Goal: Information Seeking & Learning: Learn about a topic

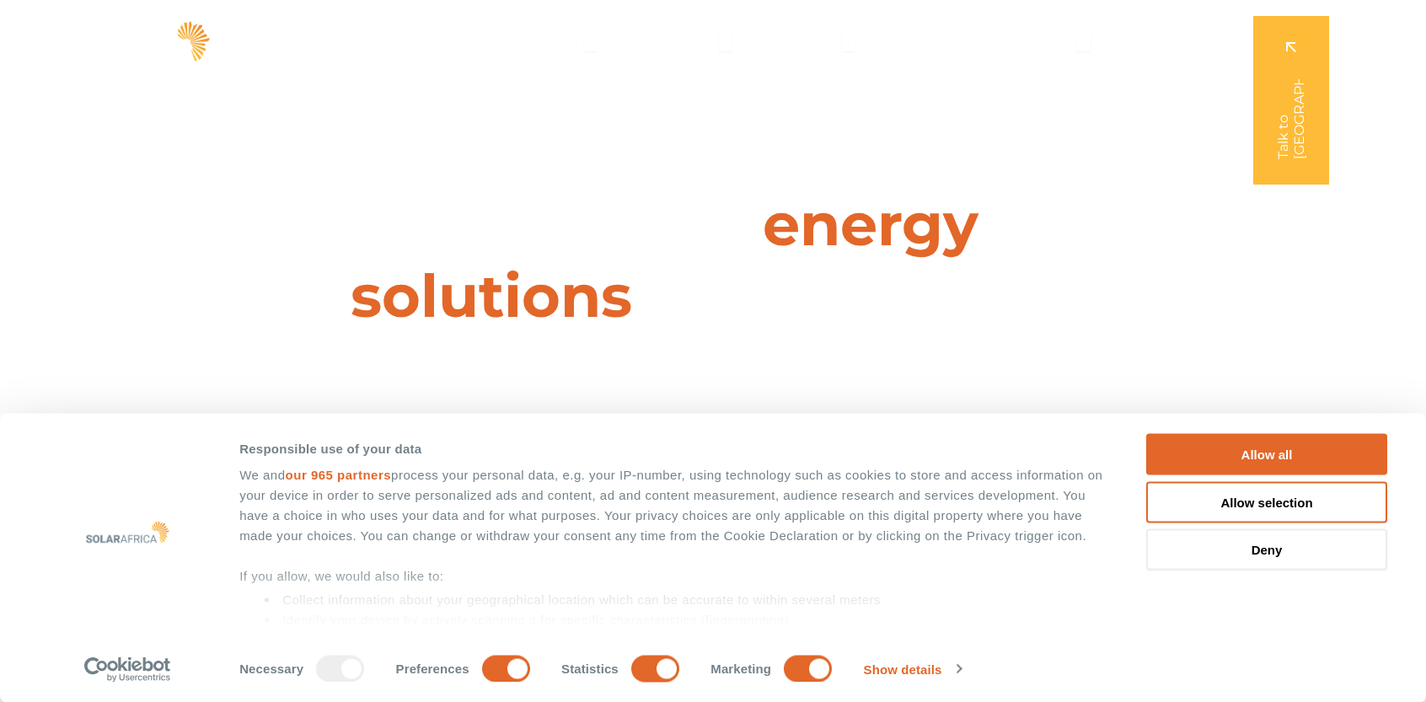
click at [1290, 279] on div "Leaders in energy solutions for businesses " (Required) " indicates required fi…" at bounding box center [712, 351] width 1426 height 702
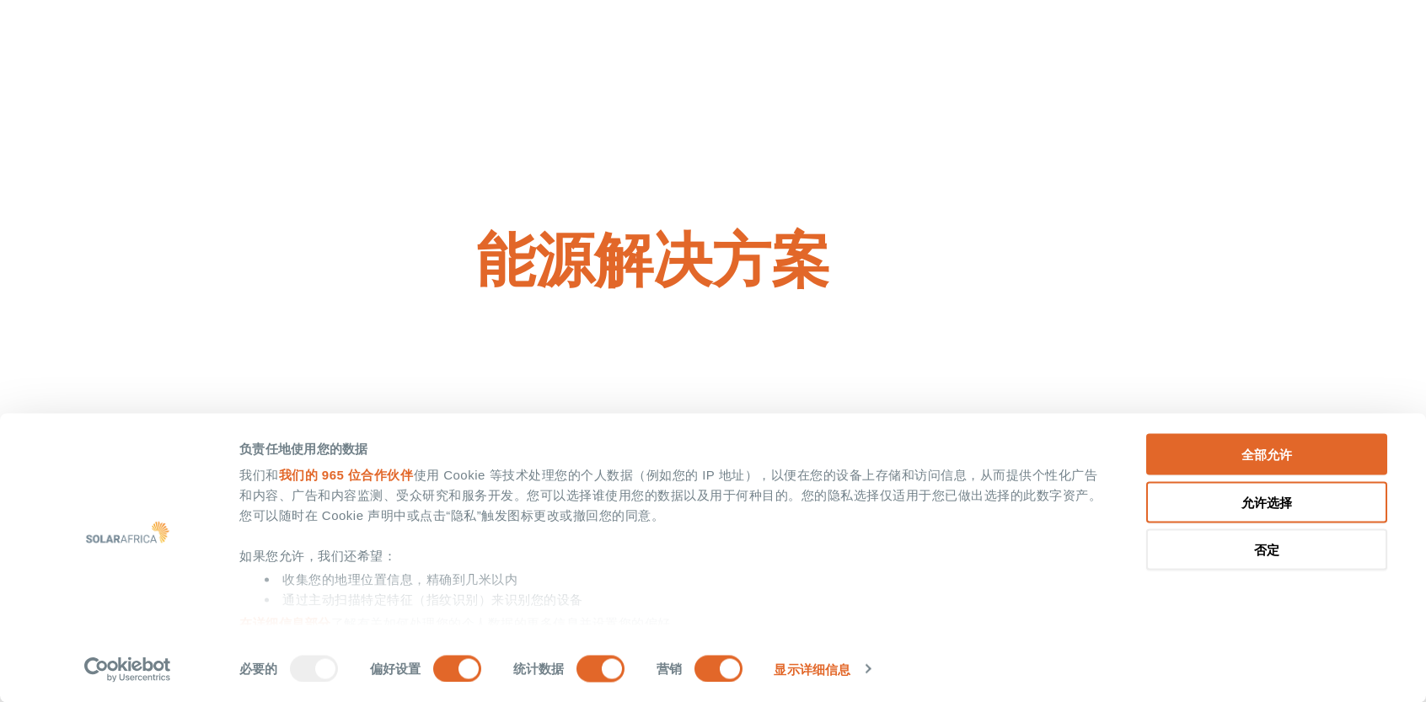
scroll to position [169, 0]
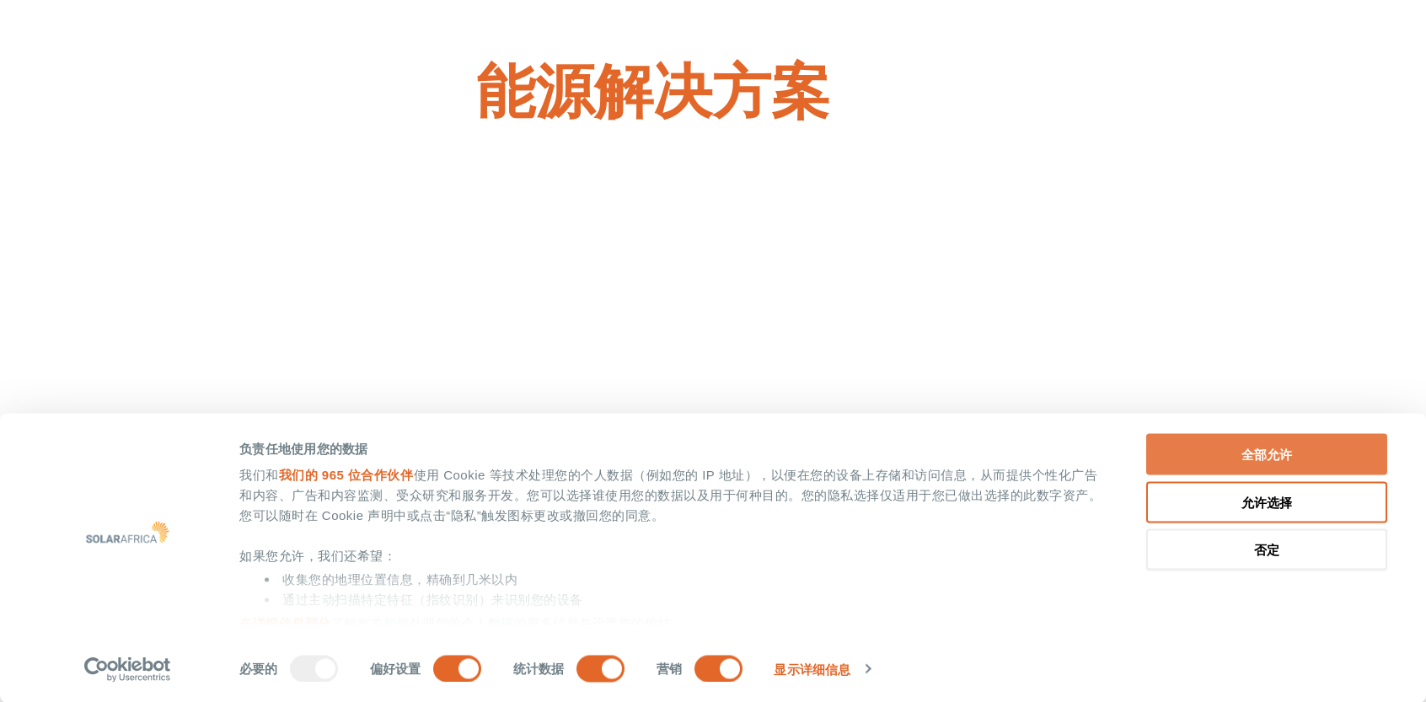
click at [1217, 466] on button "全部允许" at bounding box center [1266, 454] width 241 height 41
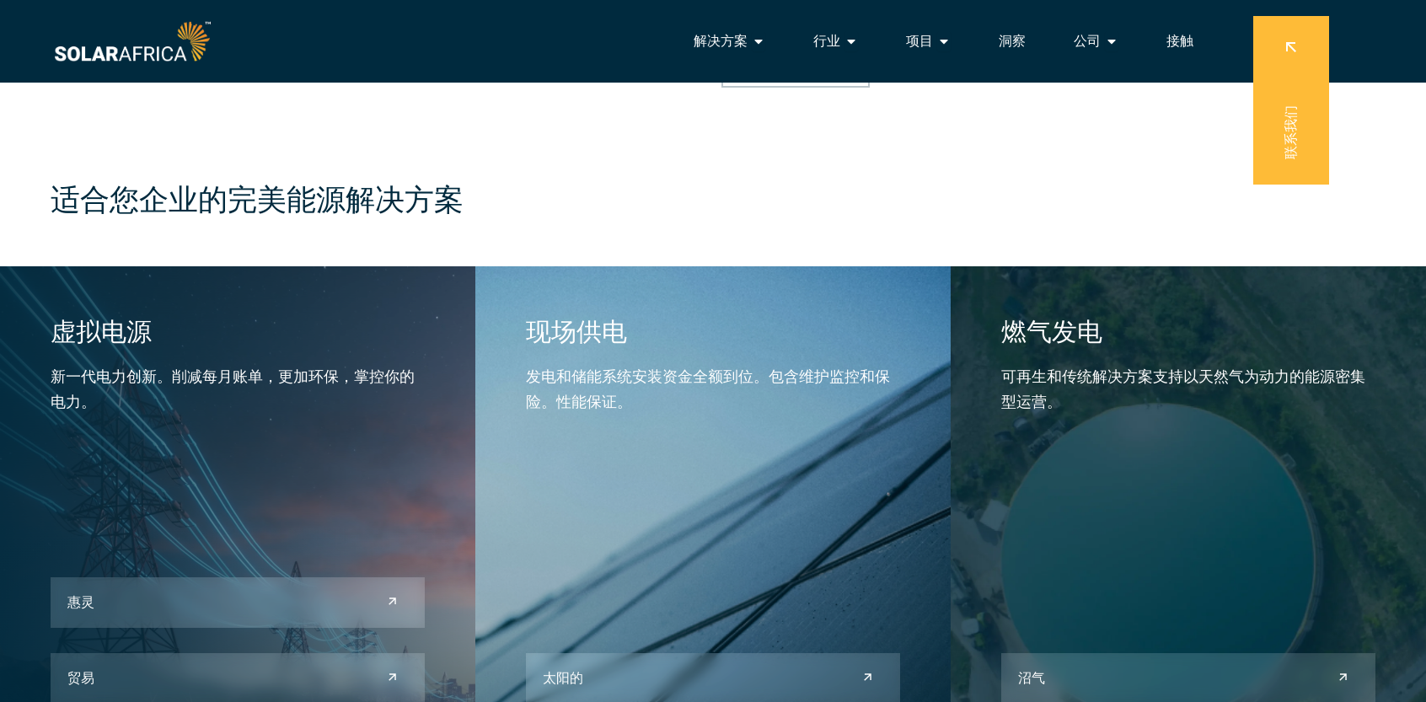
scroll to position [1268, 0]
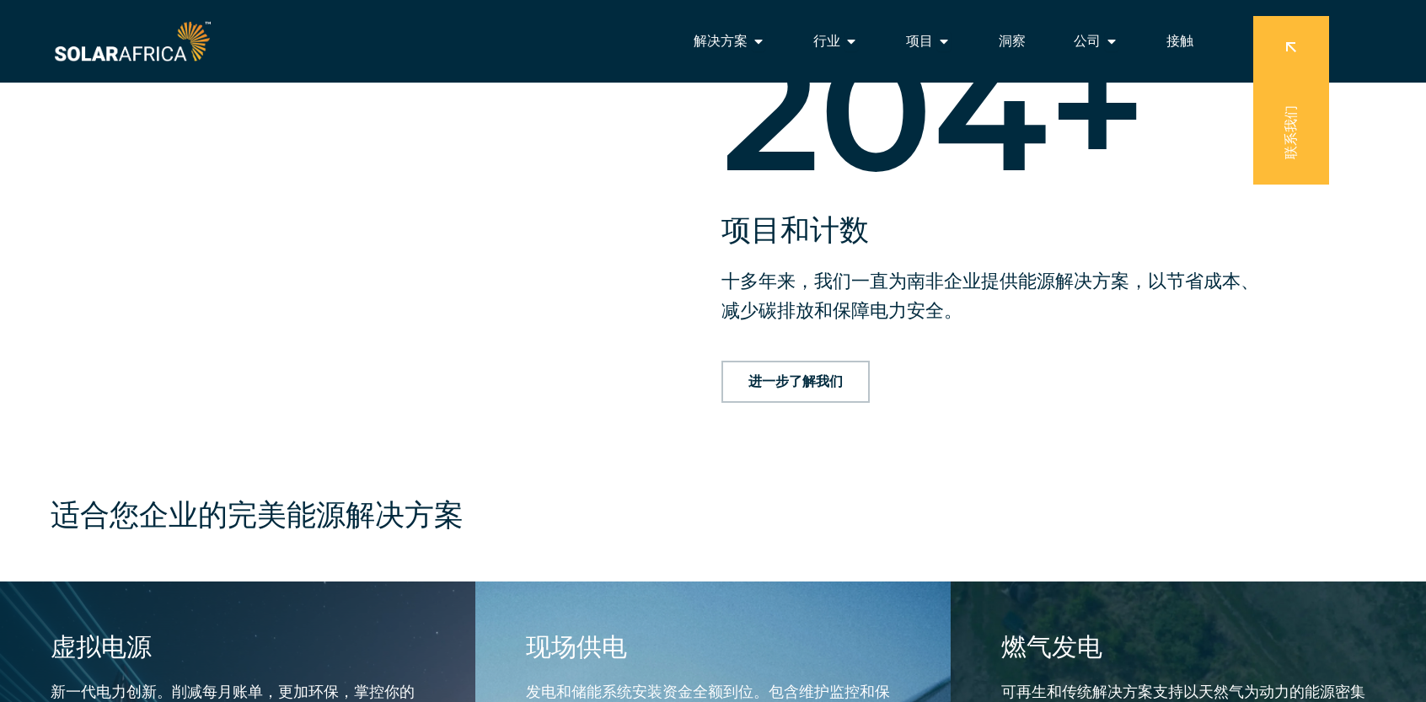
click at [421, 287] on div at bounding box center [435, 214] width 556 height 395
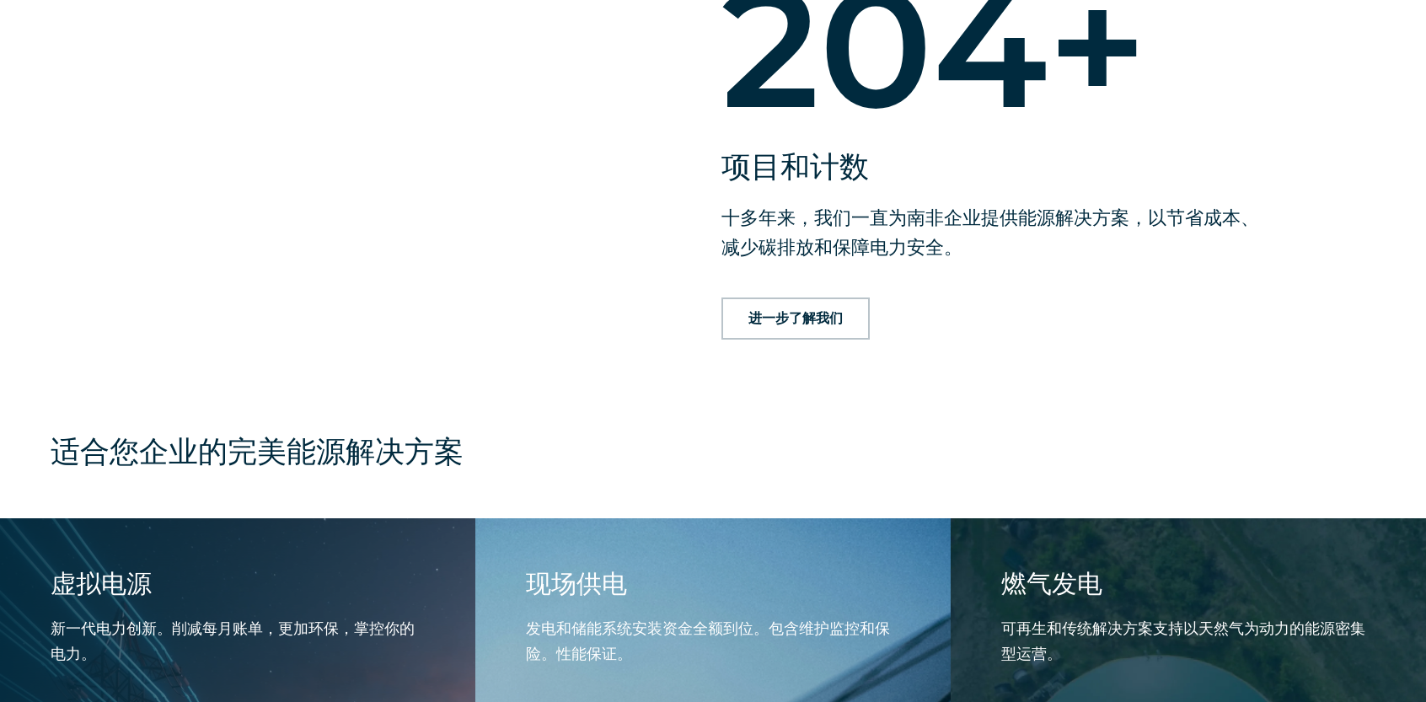
scroll to position [1352, 0]
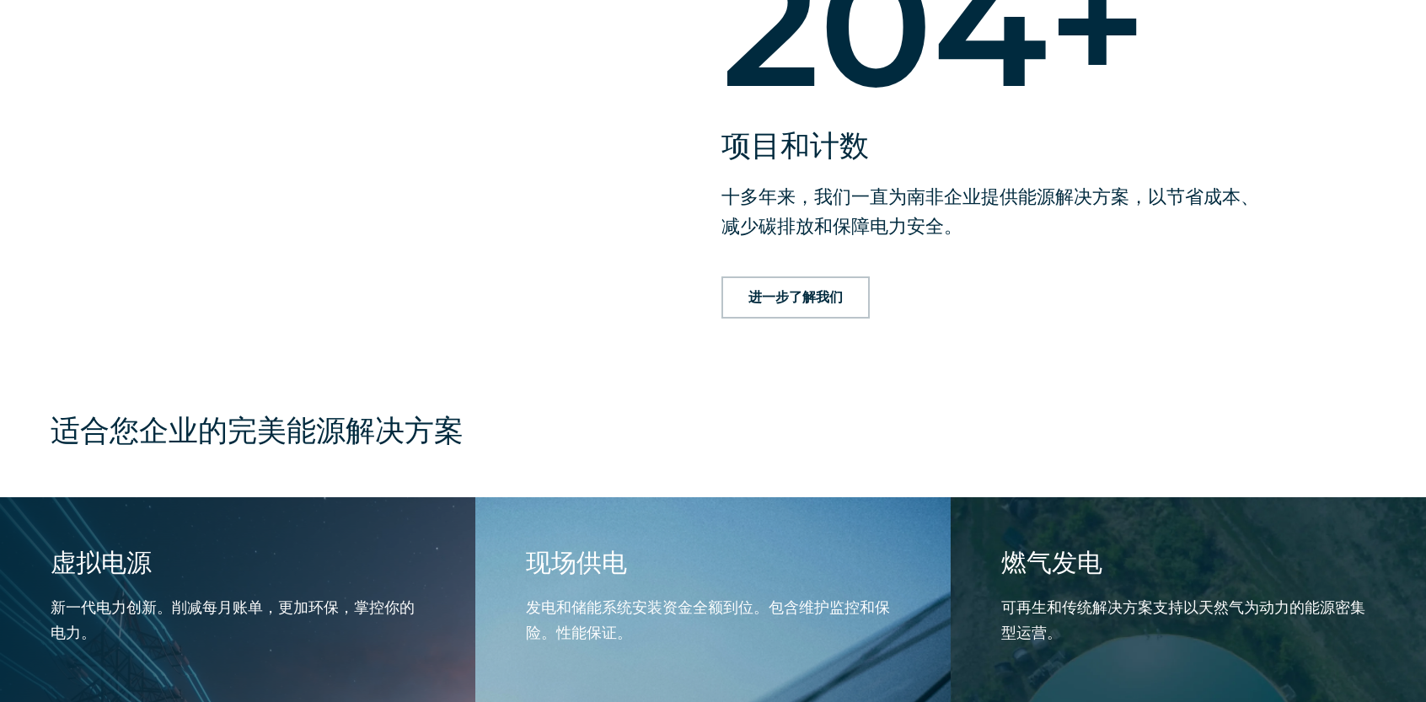
click at [786, 300] on font "进一步了解我们" at bounding box center [796, 297] width 94 height 16
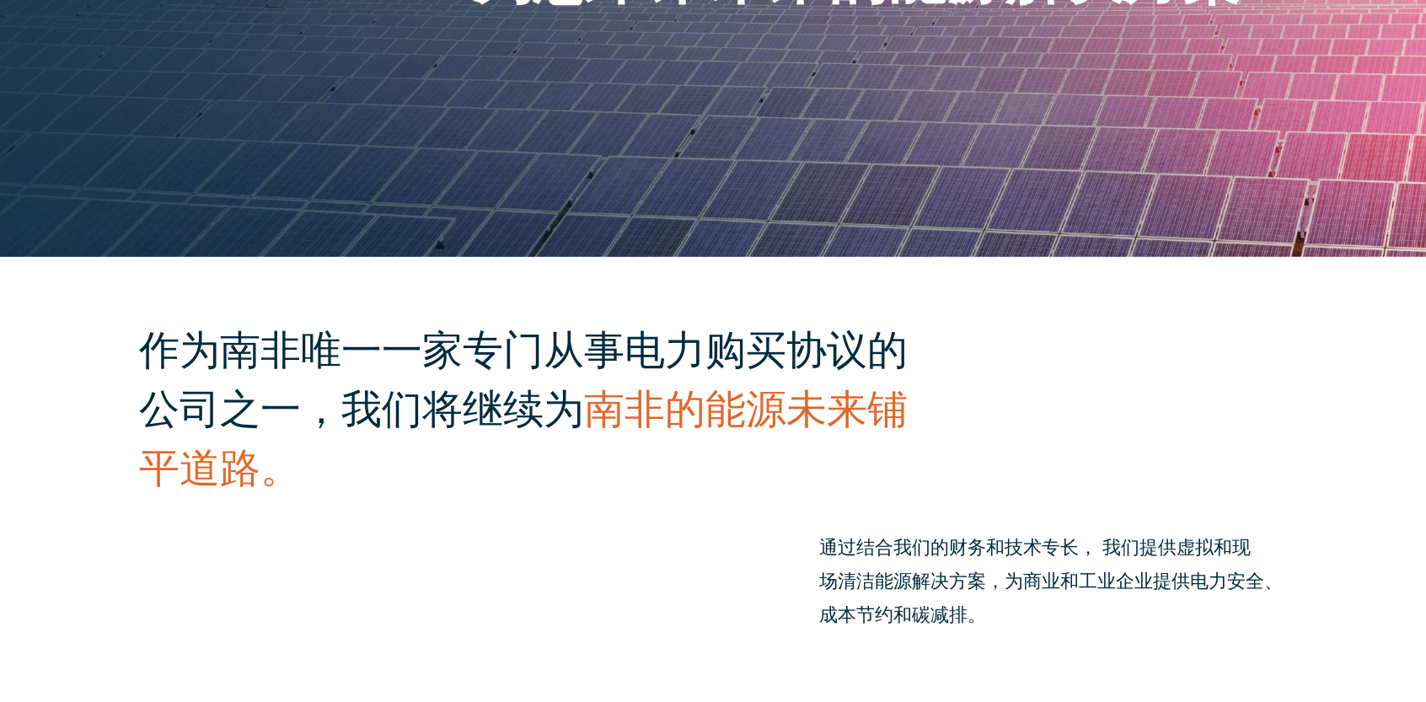
scroll to position [421, 0]
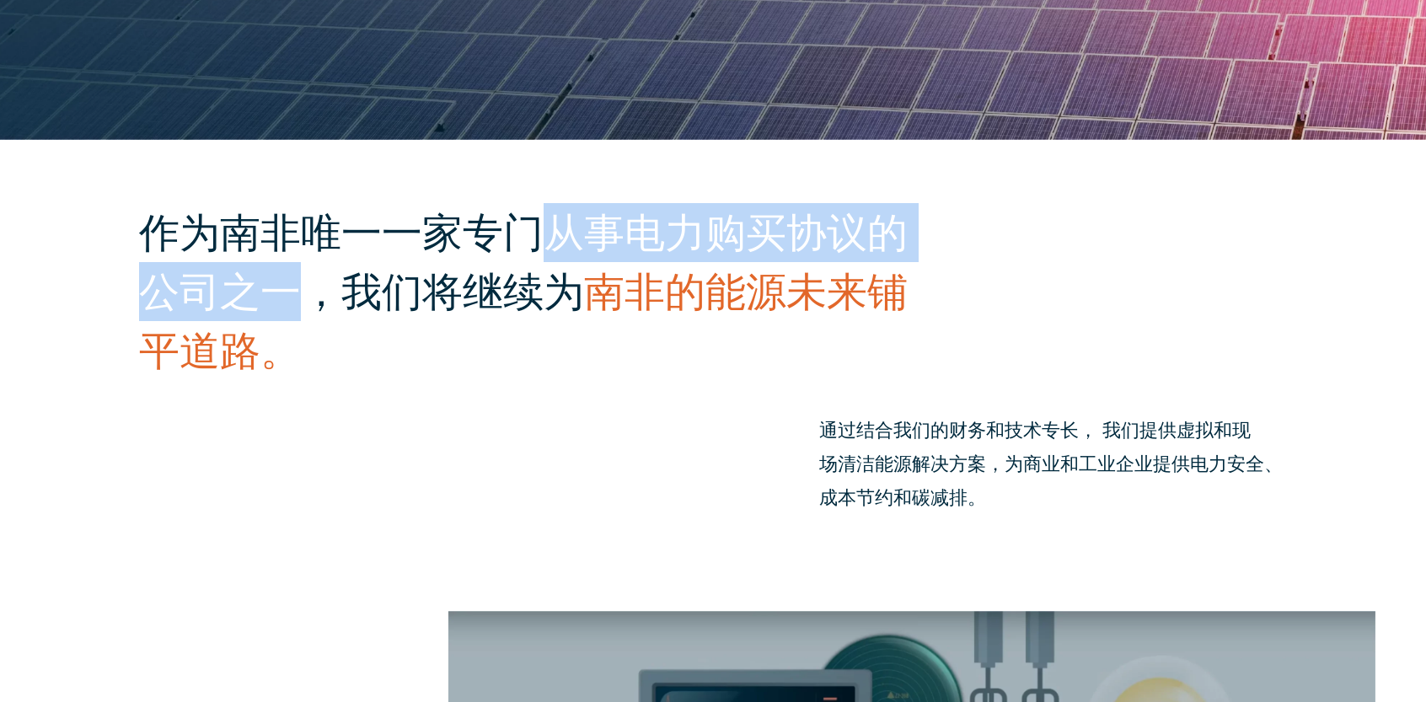
drag, startPoint x: 555, startPoint y: 233, endPoint x: 300, endPoint y: 309, distance: 265.9
click at [300, 309] on font "作为南非唯一一家专门从事电力购买协议的公司之一，我们将继续为" at bounding box center [523, 262] width 769 height 108
copy font "从事电力购买协议的公司之一"
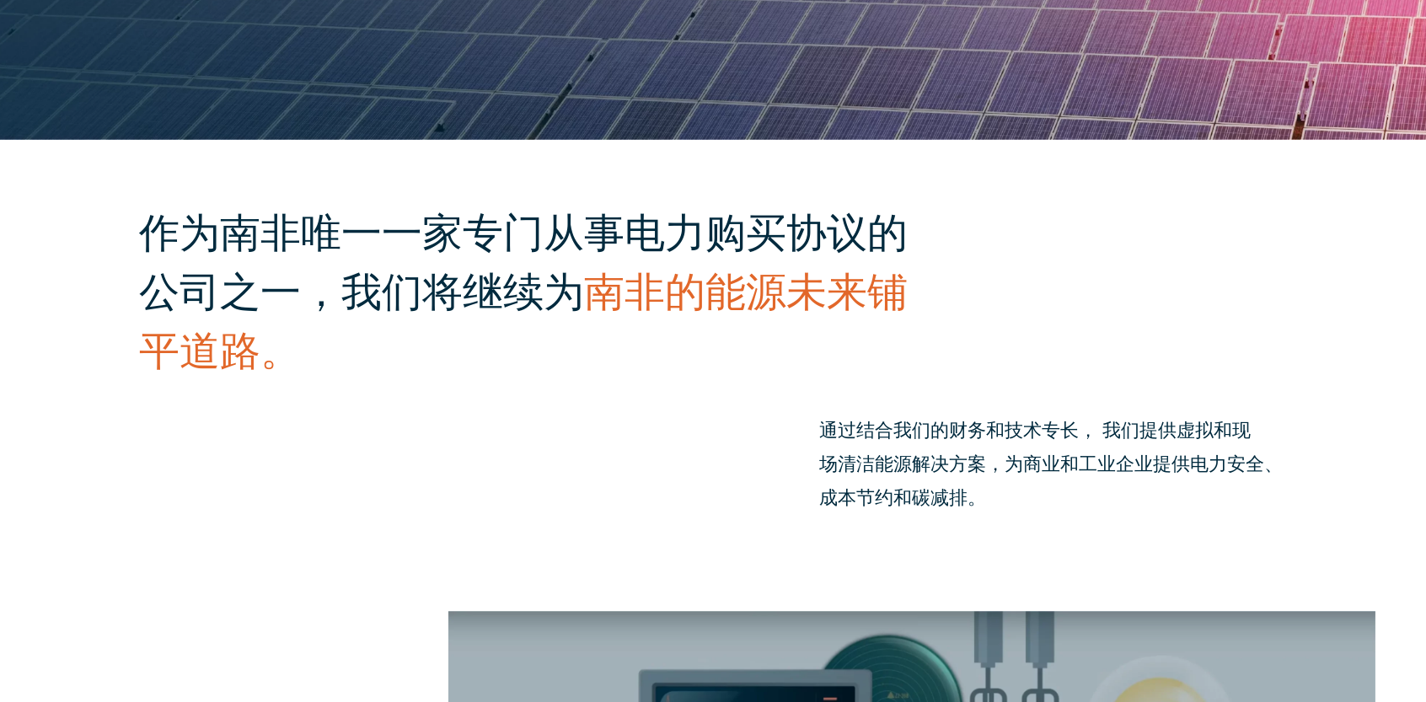
click at [387, 463] on div "作为南非唯一一家专门从事电力购买协议的公司之一，我们将继续为 南非的能源未来铺平道路。 通过结合我们的财务和技术 专长 ， 我们 提供虚拟和现场 清洁能源解决…" at bounding box center [713, 375] width 1426 height 471
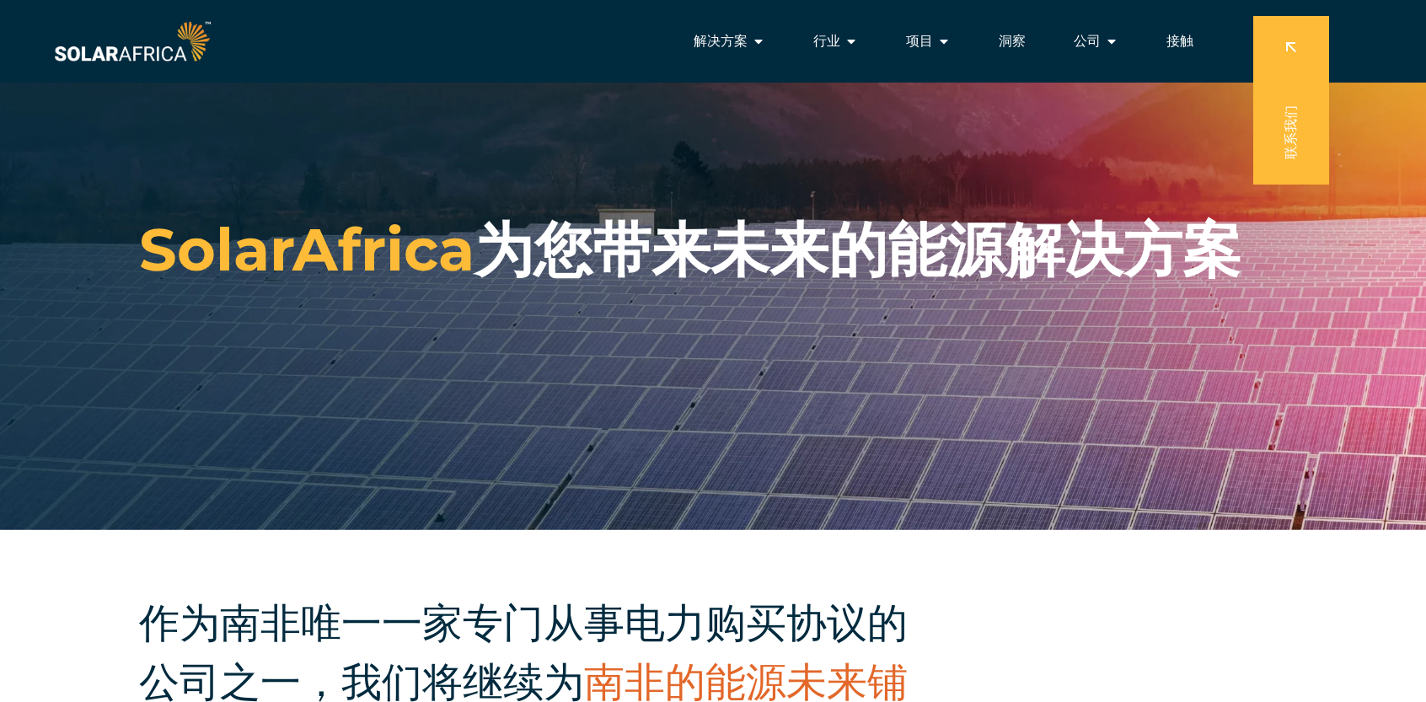
scroll to position [0, 0]
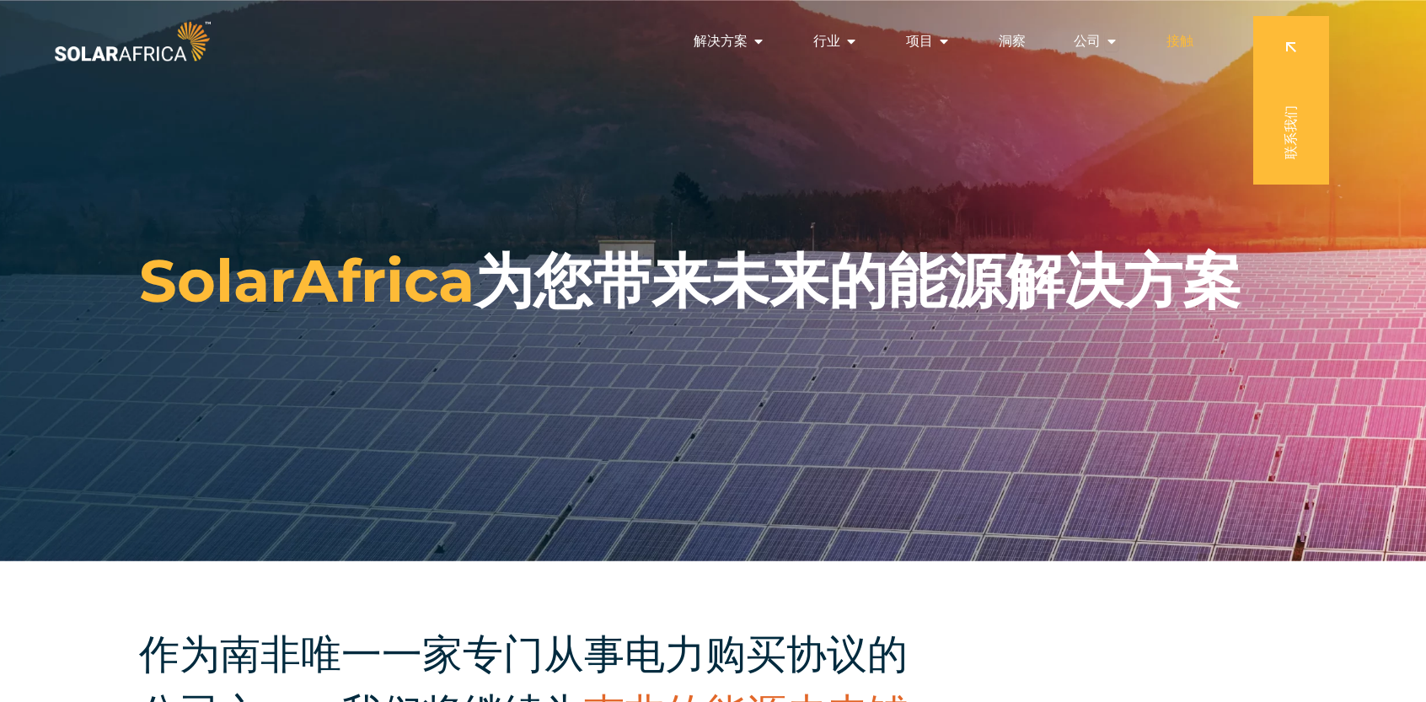
click at [1184, 42] on font "接触" at bounding box center [1180, 41] width 27 height 16
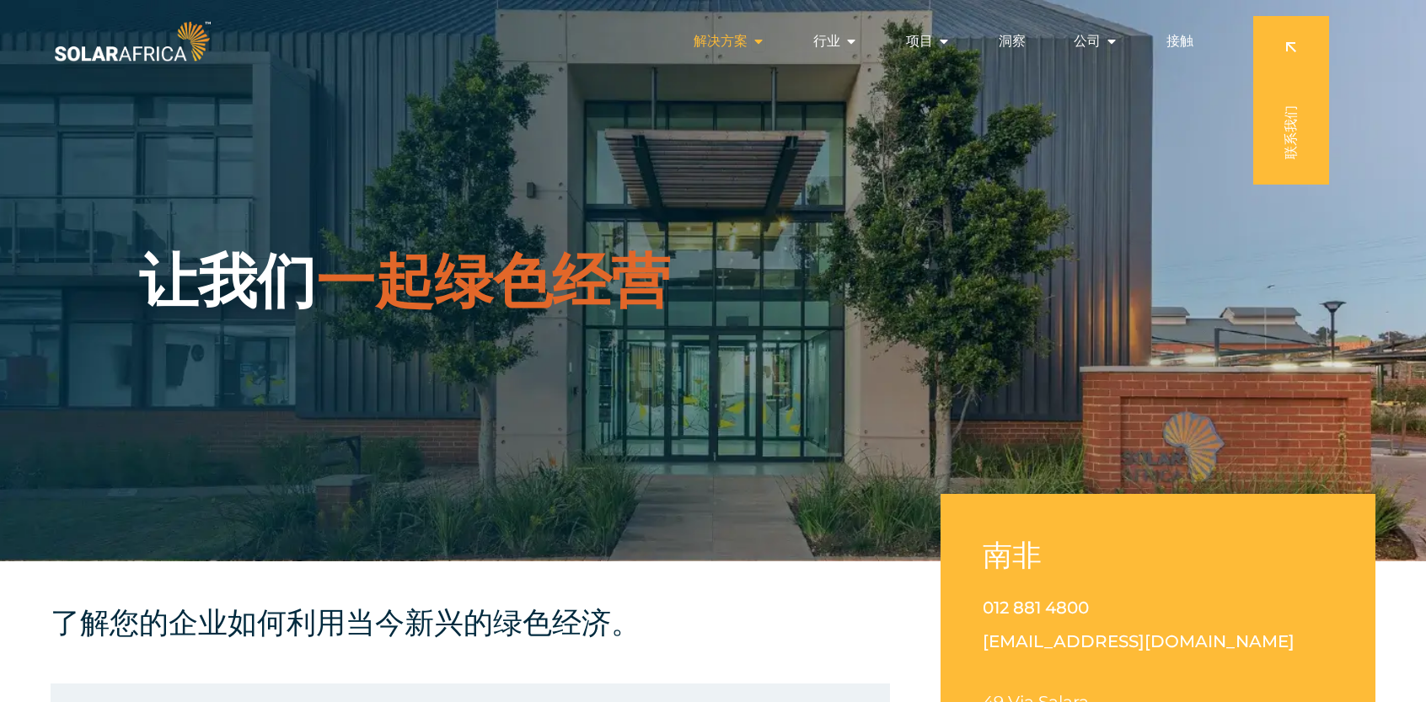
click at [706, 37] on font "解决方案" at bounding box center [721, 41] width 54 height 16
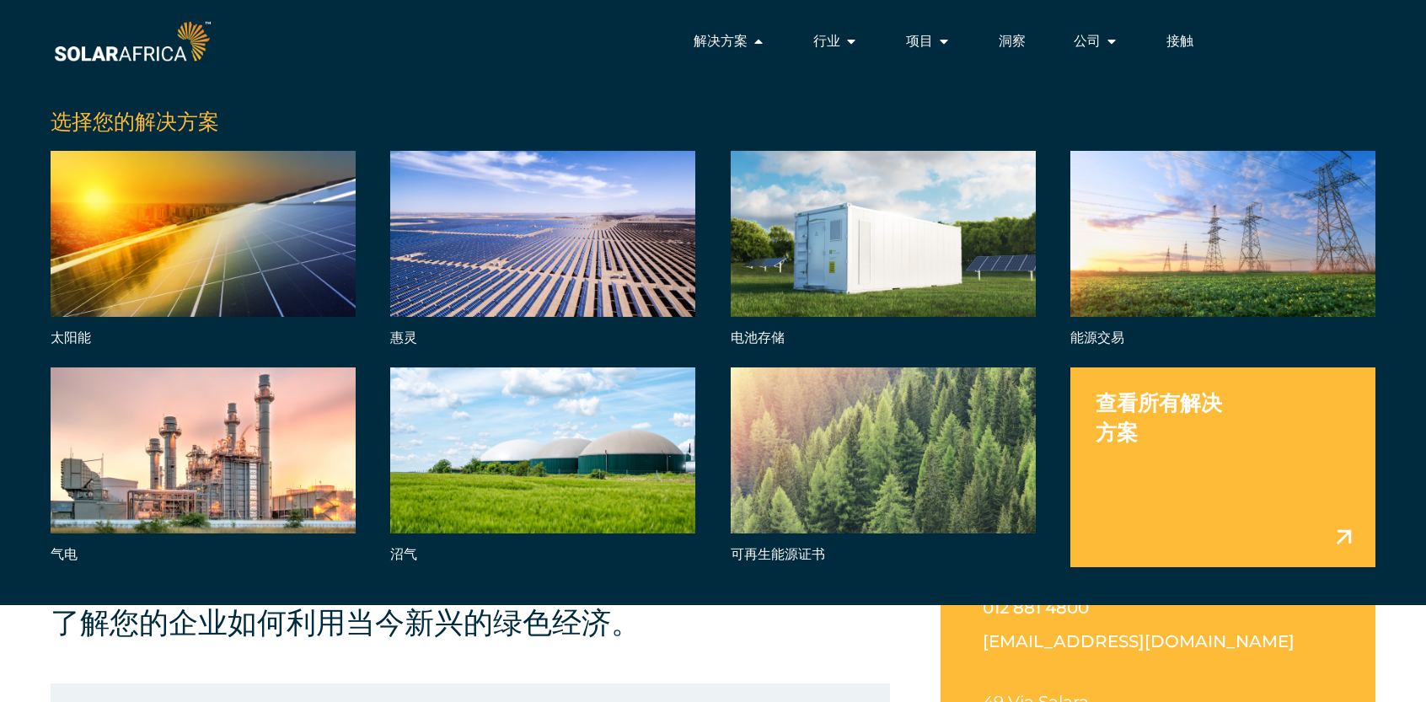
click at [389, 58] on div "选择您的解决方案 太阳能 惠灵 电池存储 能源交易 气电 沼气 可再生能源证书 查看所有解决方案" at bounding box center [713, 331] width 1426 height 547
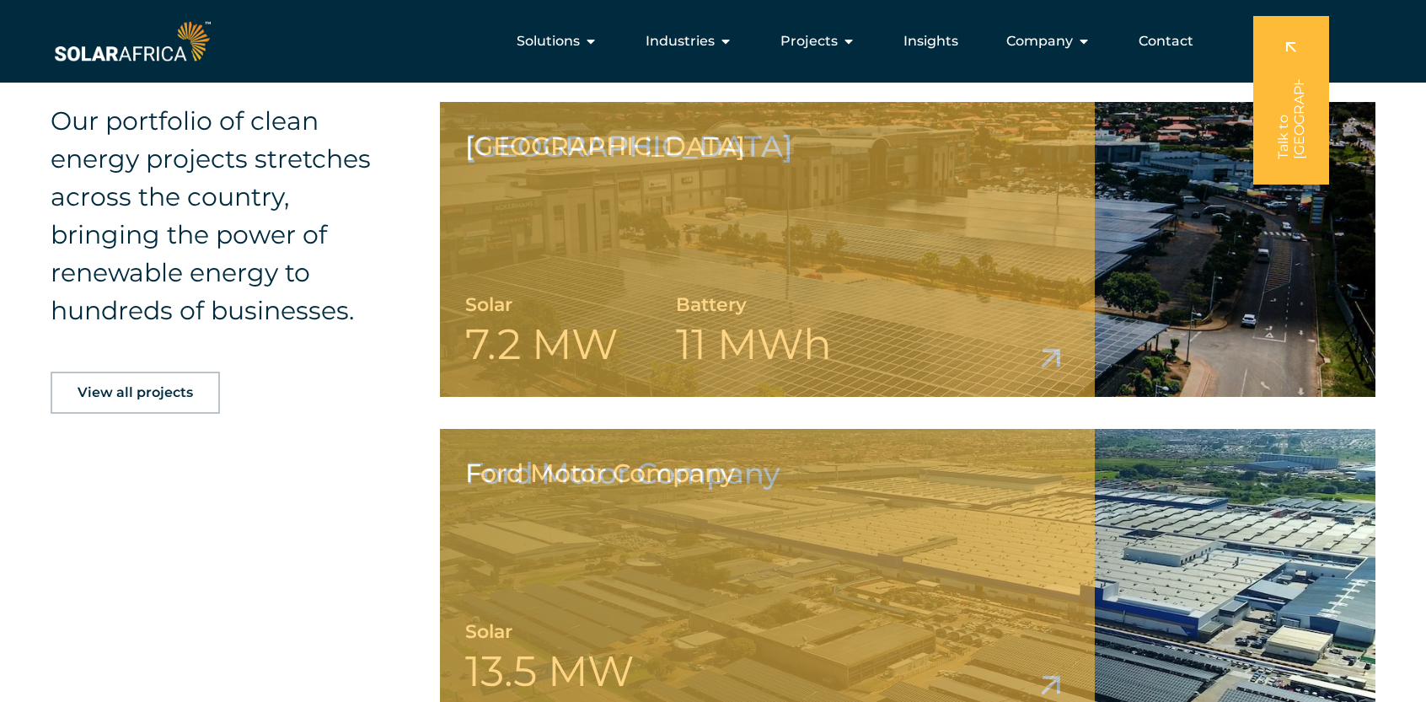
scroll to position [3035, 0]
